Goal: Communication & Community: Answer question/provide support

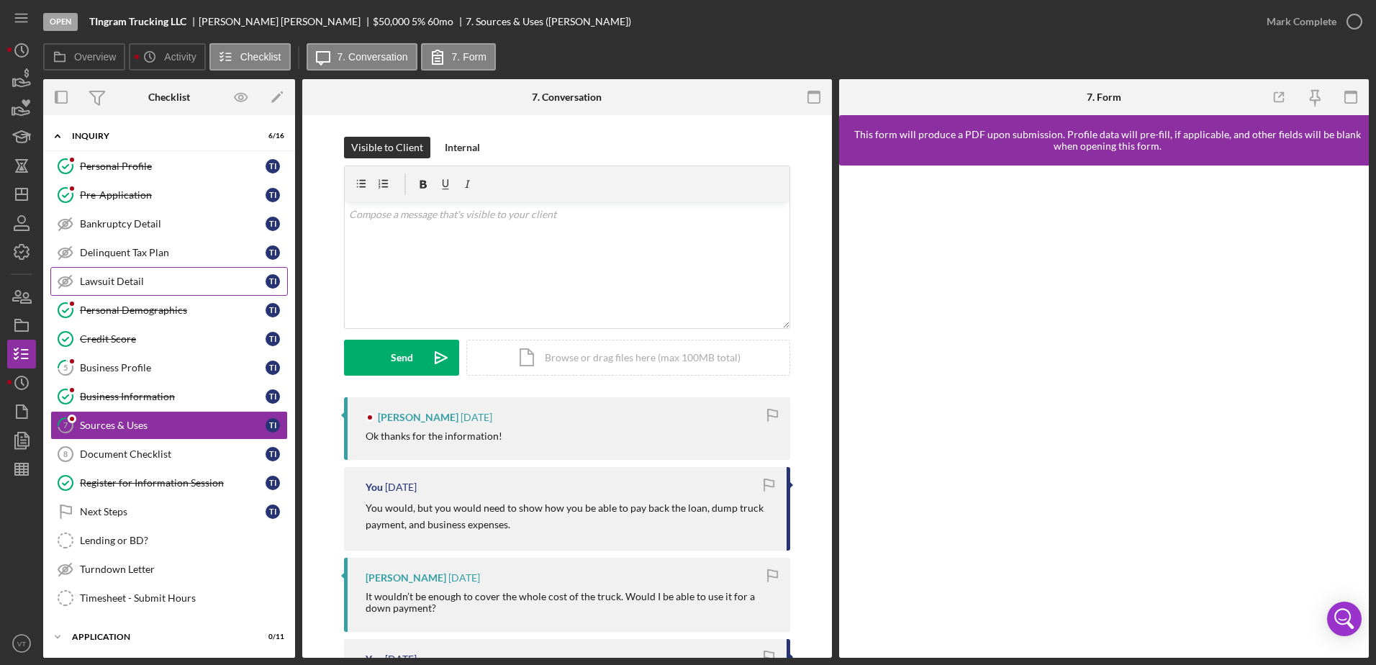
scroll to position [216, 0]
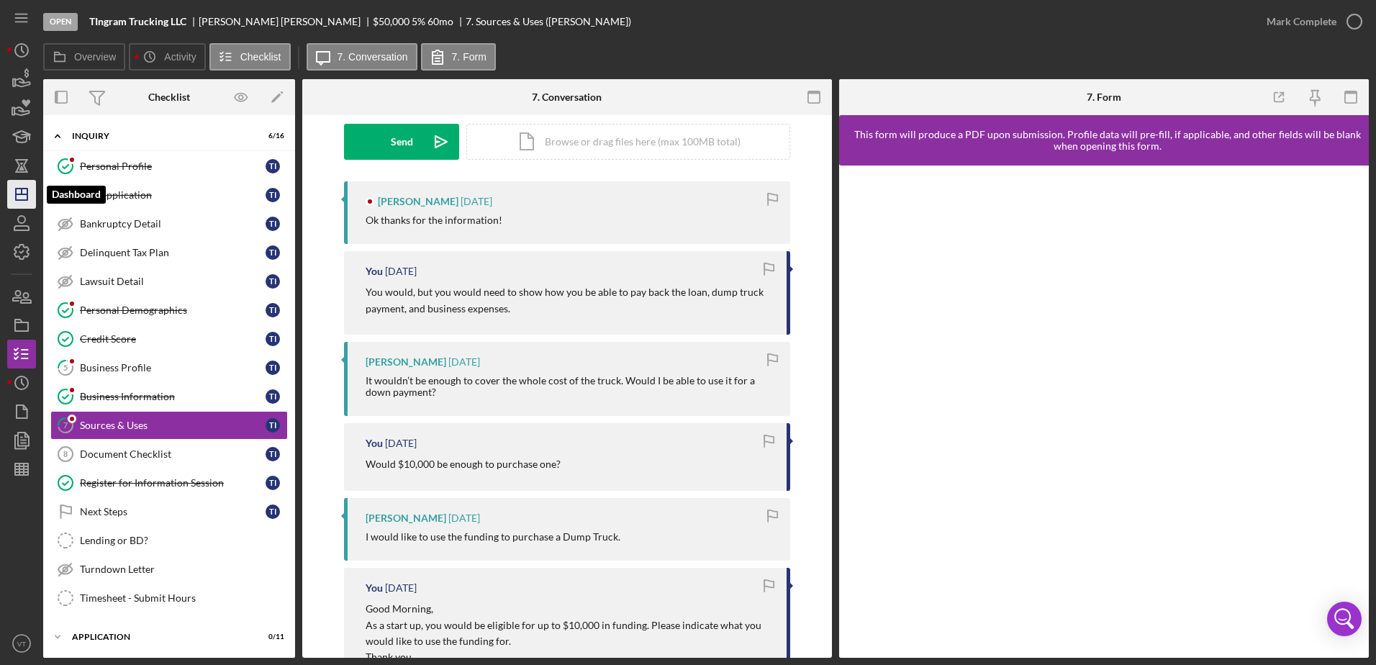
click at [23, 194] on line "button" at bounding box center [22, 194] width 12 height 0
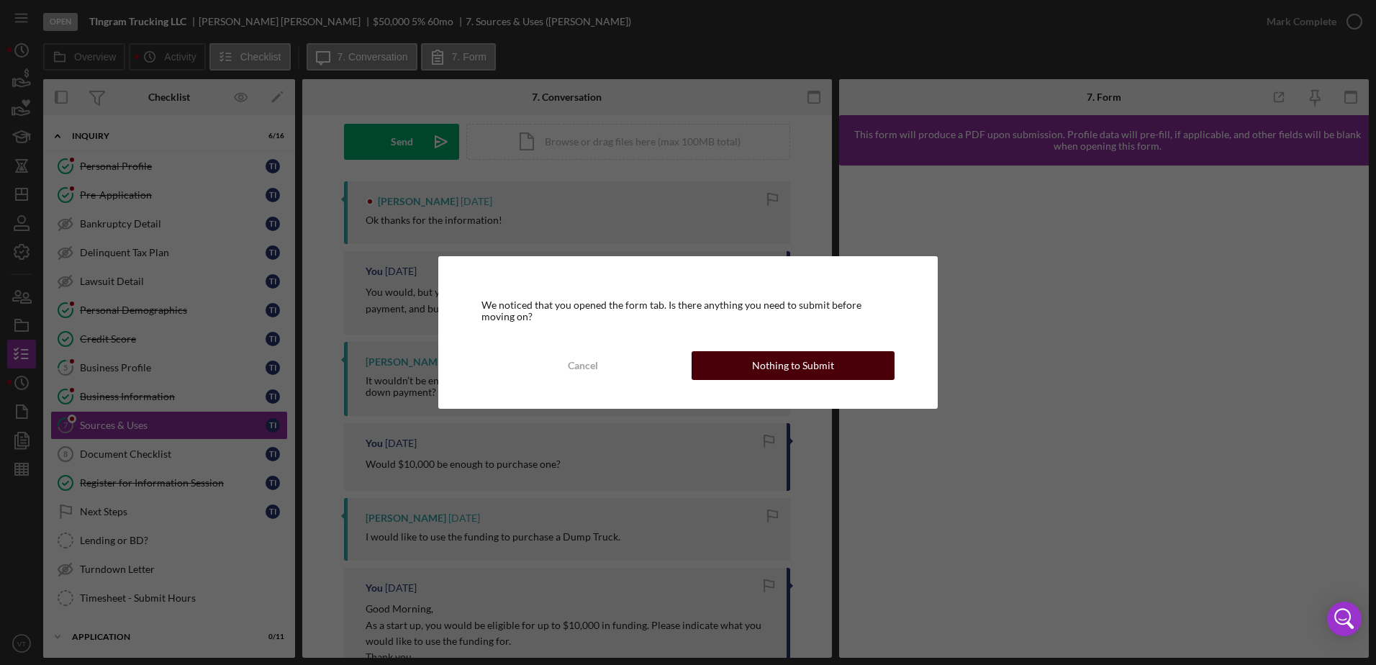
click at [790, 365] on div "Nothing to Submit" at bounding box center [793, 365] width 82 height 29
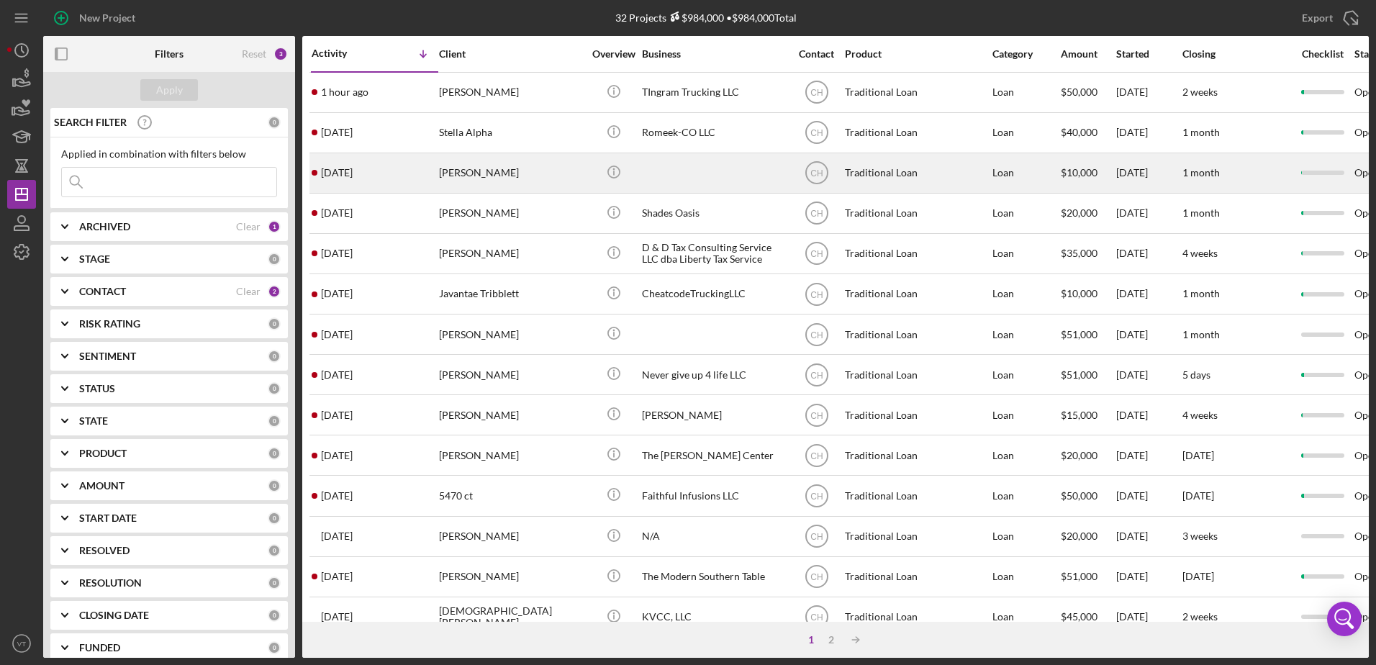
click at [363, 182] on div "[DATE] [PERSON_NAME]" at bounding box center [375, 173] width 126 height 38
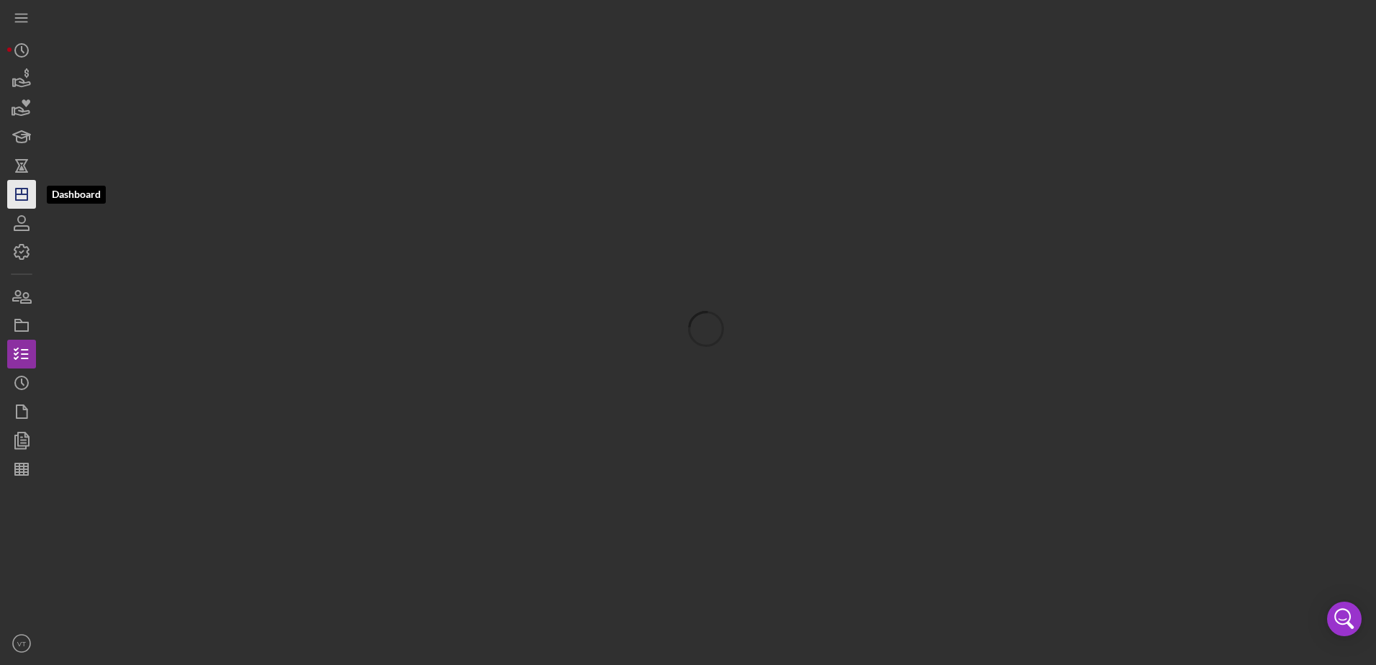
drag, startPoint x: 24, startPoint y: 194, endPoint x: 32, endPoint y: 195, distance: 8.0
click at [24, 194] on line "button" at bounding box center [22, 194] width 12 height 0
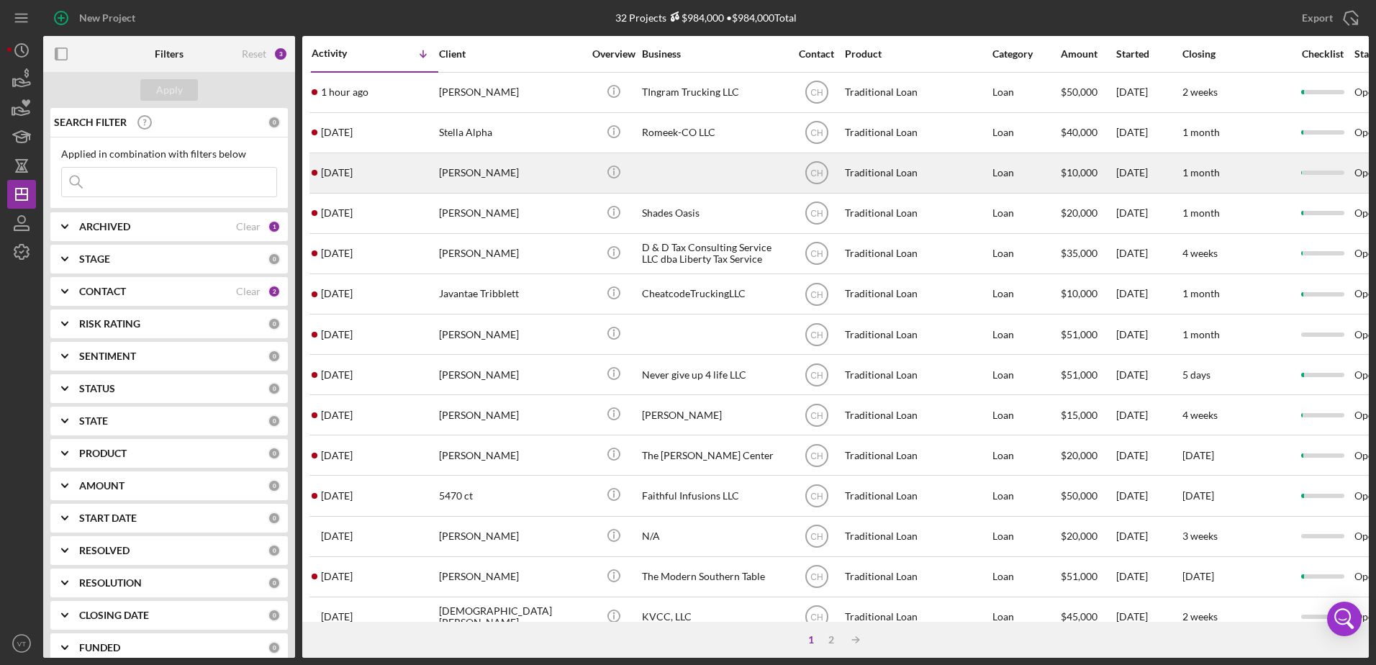
click at [342, 173] on time "[DATE]" at bounding box center [337, 173] width 32 height 12
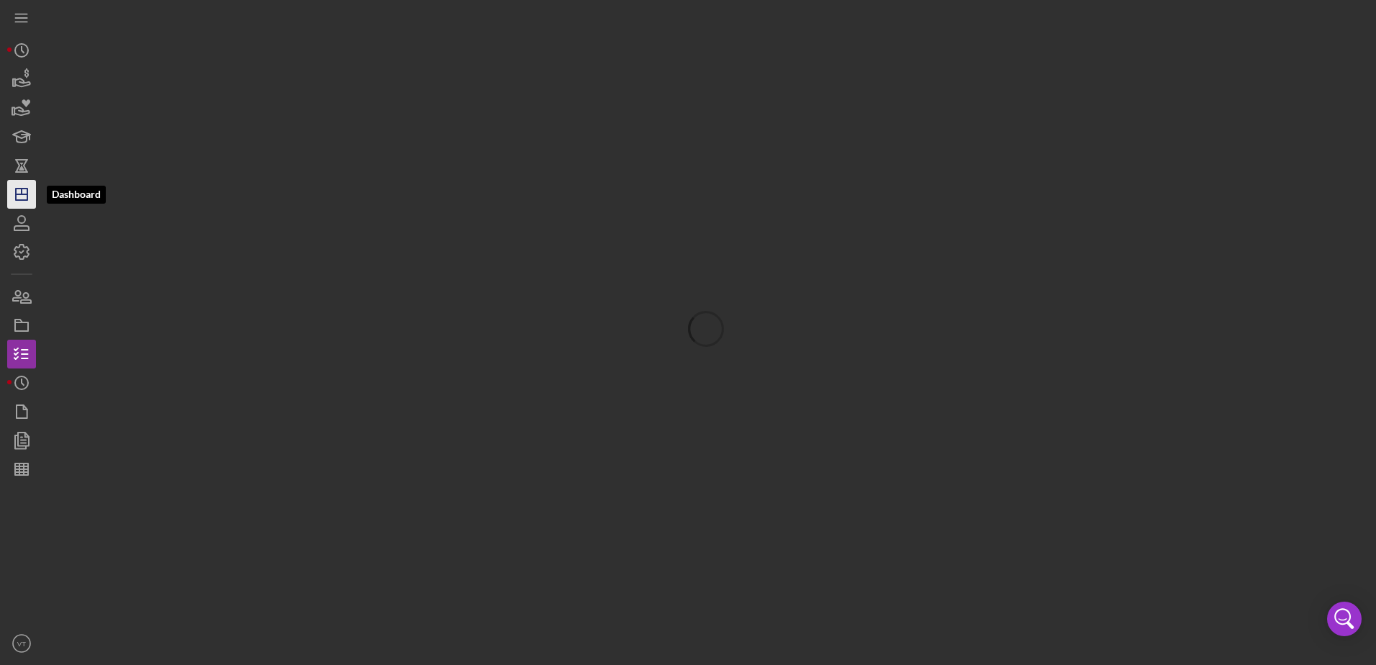
click at [9, 208] on icon "Icon/Dashboard" at bounding box center [22, 194] width 36 height 36
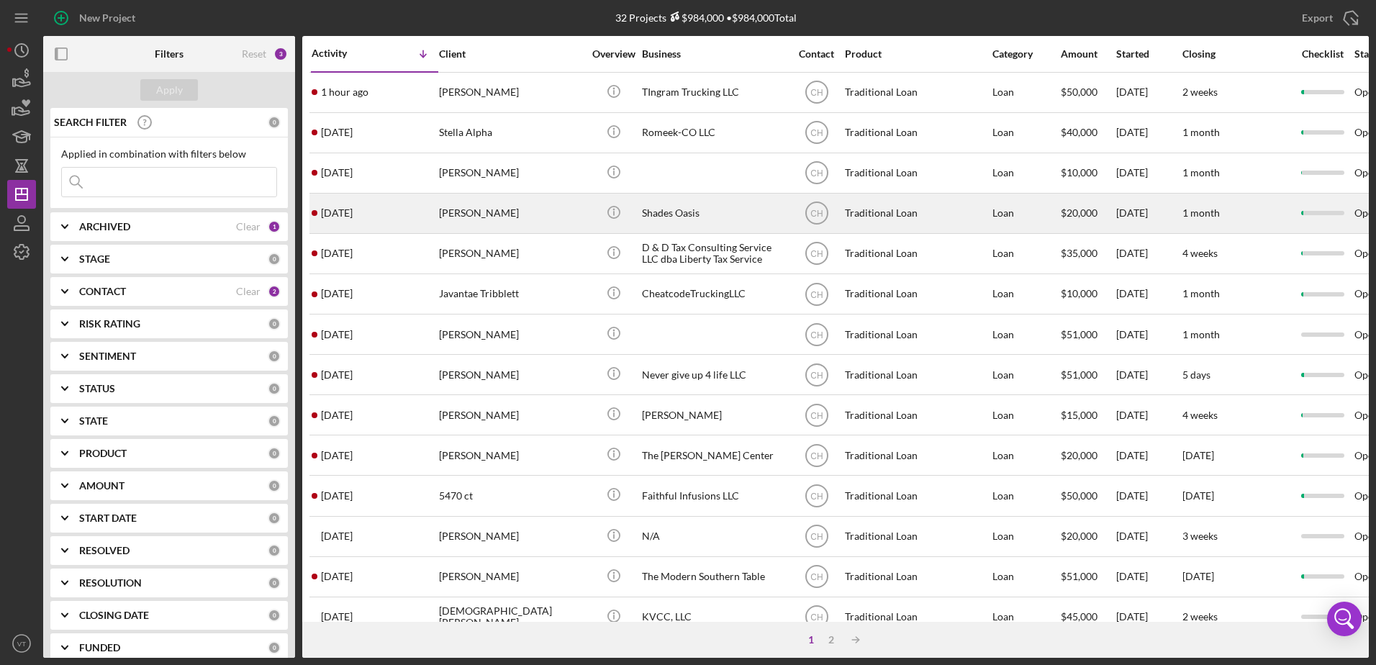
click at [457, 225] on div "[PERSON_NAME]" at bounding box center [511, 213] width 144 height 38
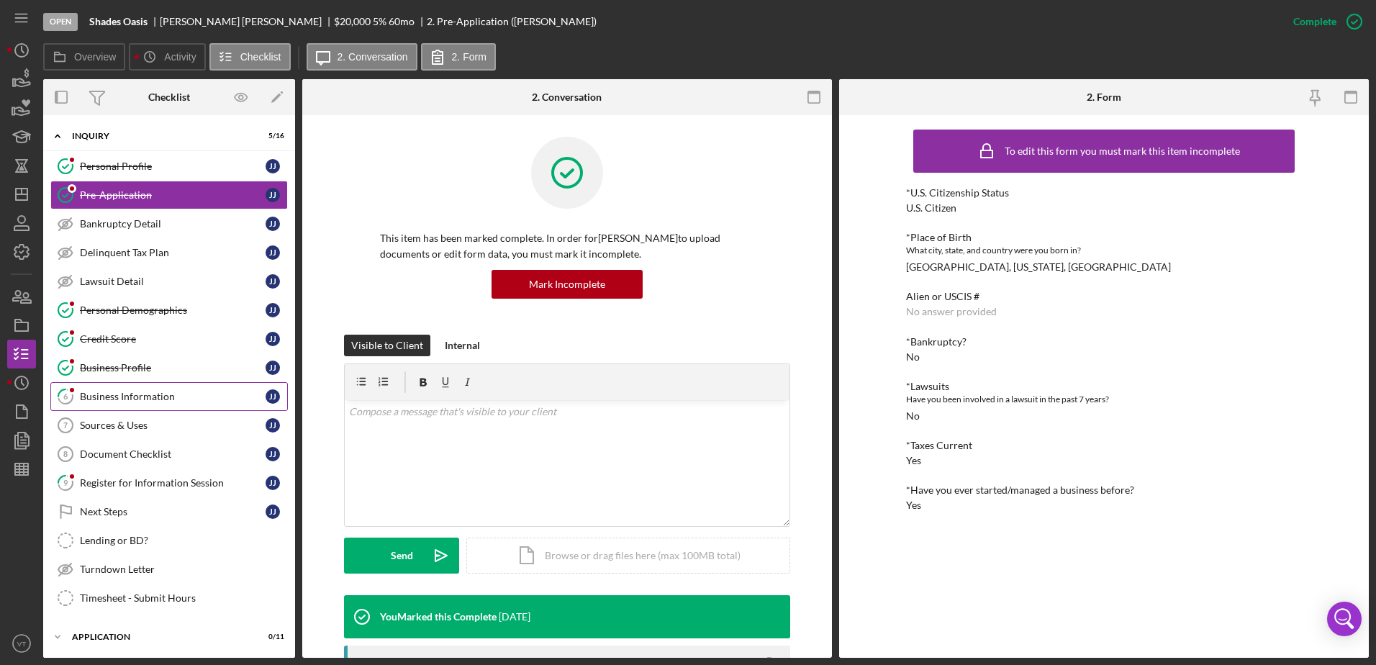
click at [146, 397] on div "Business Information" at bounding box center [173, 397] width 186 height 12
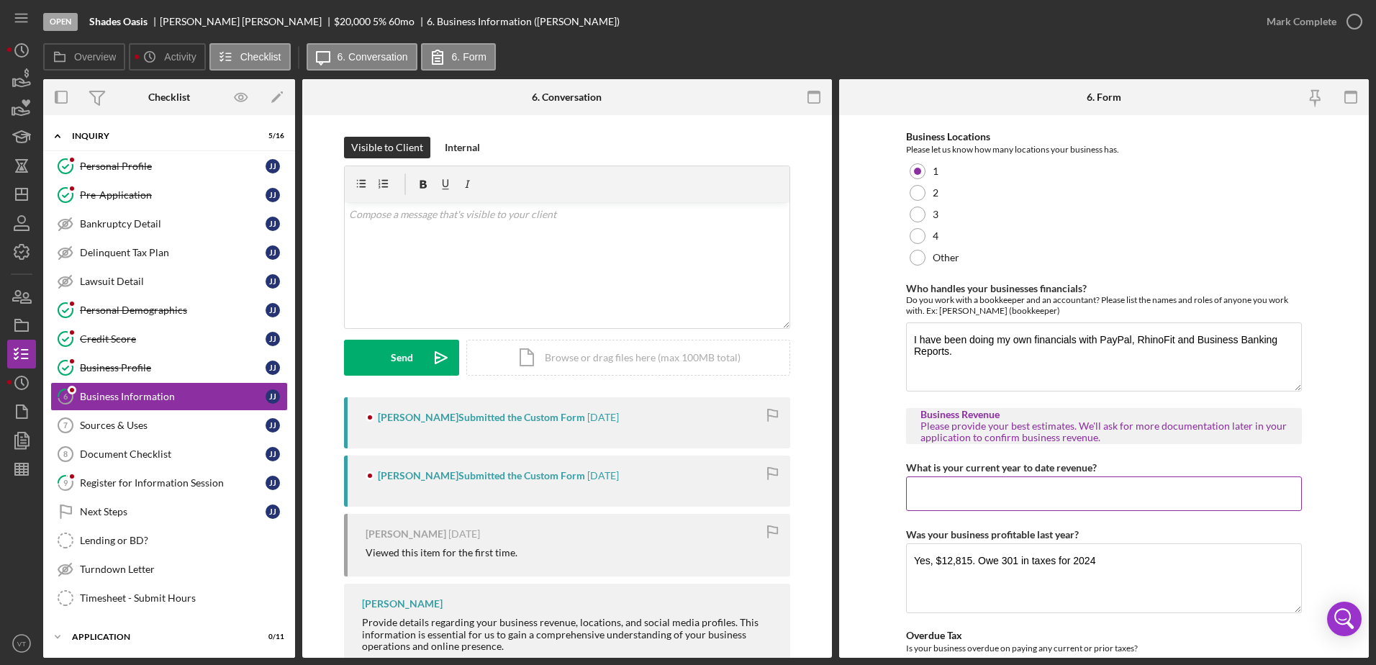
scroll to position [112, 0]
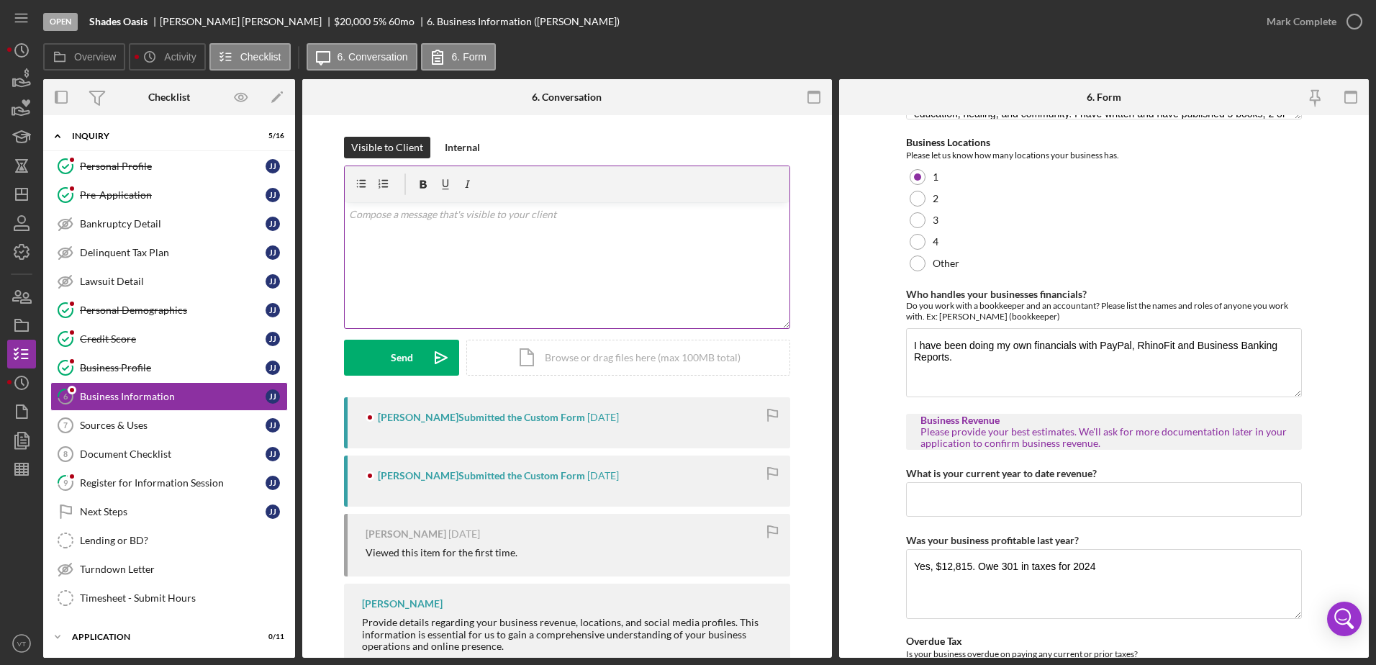
click at [471, 219] on p at bounding box center [567, 215] width 437 height 16
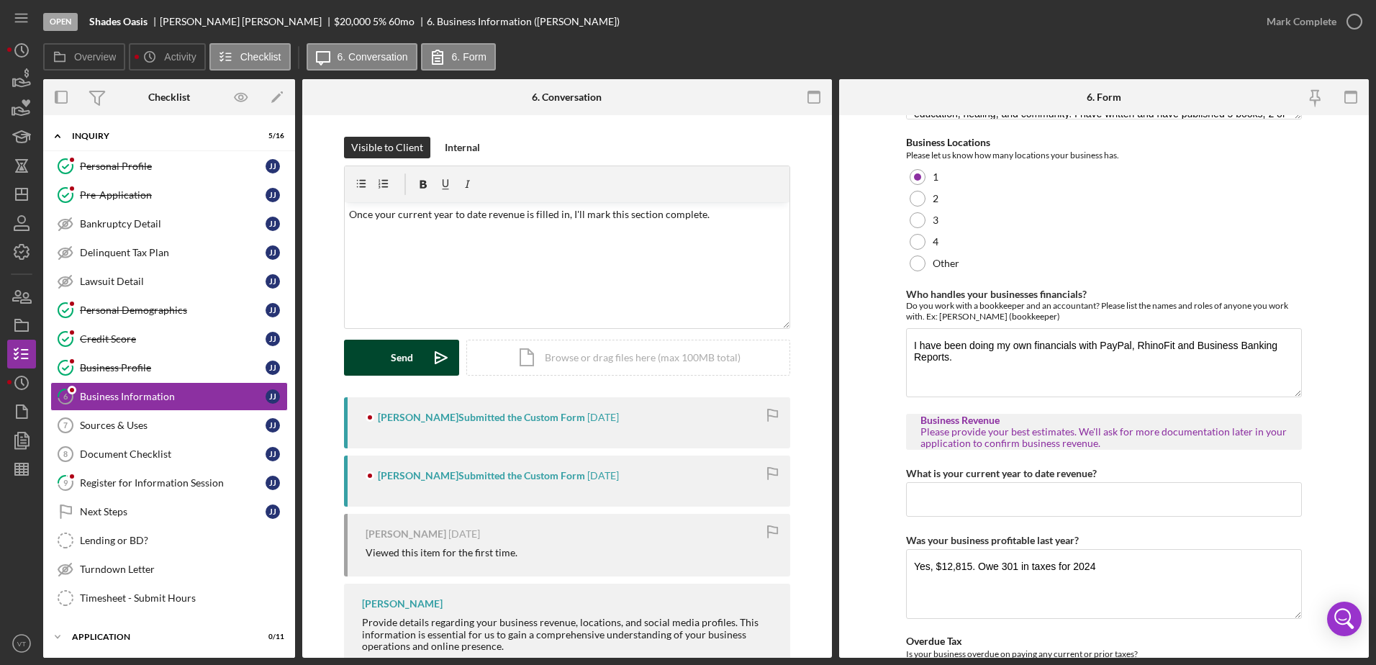
click at [399, 348] on div "Send" at bounding box center [402, 358] width 22 height 36
